Goal: Task Accomplishment & Management: Manage account settings

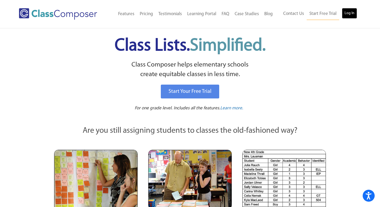
click at [350, 16] on link "Log In" at bounding box center [349, 13] width 15 height 11
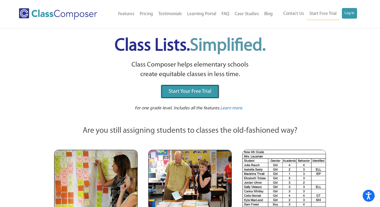
click at [216, 91] on link "Start Your Free Trial" at bounding box center [190, 92] width 58 height 14
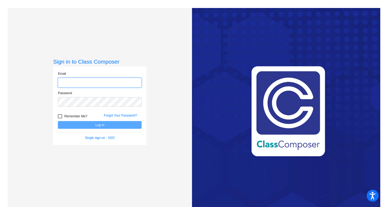
click at [104, 83] on input "email" at bounding box center [100, 83] width 84 height 10
type input "jessica.olah@svusd.org"
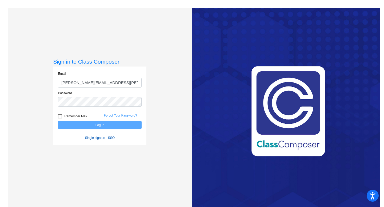
click at [100, 137] on link "Single sign on - SSO" at bounding box center [100, 138] width 30 height 4
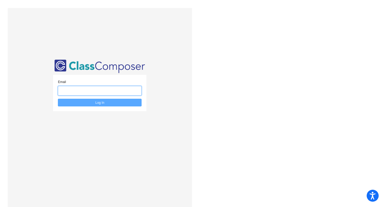
click at [97, 93] on input "email" at bounding box center [100, 91] width 84 height 10
type input "jessica.olah@svusd.org"
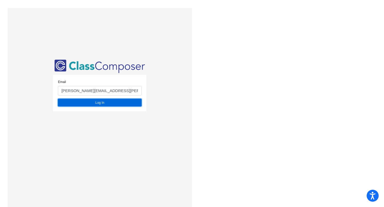
click at [90, 103] on button "Log In" at bounding box center [100, 103] width 84 height 8
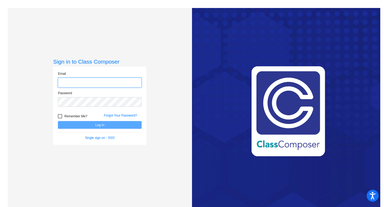
click at [74, 81] on input "email" at bounding box center [100, 83] width 84 height 10
type input "jessica.olah@svusd.org"
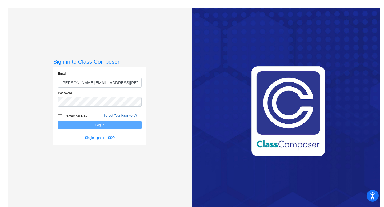
click at [125, 116] on link "Forgot Your Password?" at bounding box center [120, 116] width 33 height 4
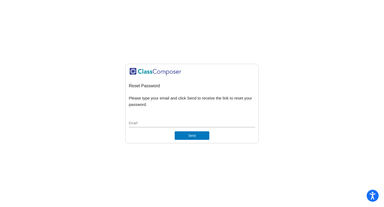
click at [146, 126] on input "Email *" at bounding box center [192, 123] width 126 height 5
type input "jessica.olah@svusd.org"
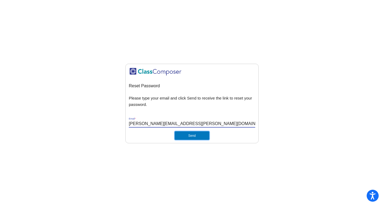
click at [187, 139] on button "Send" at bounding box center [192, 135] width 35 height 9
